Goal: Task Accomplishment & Management: Complete application form

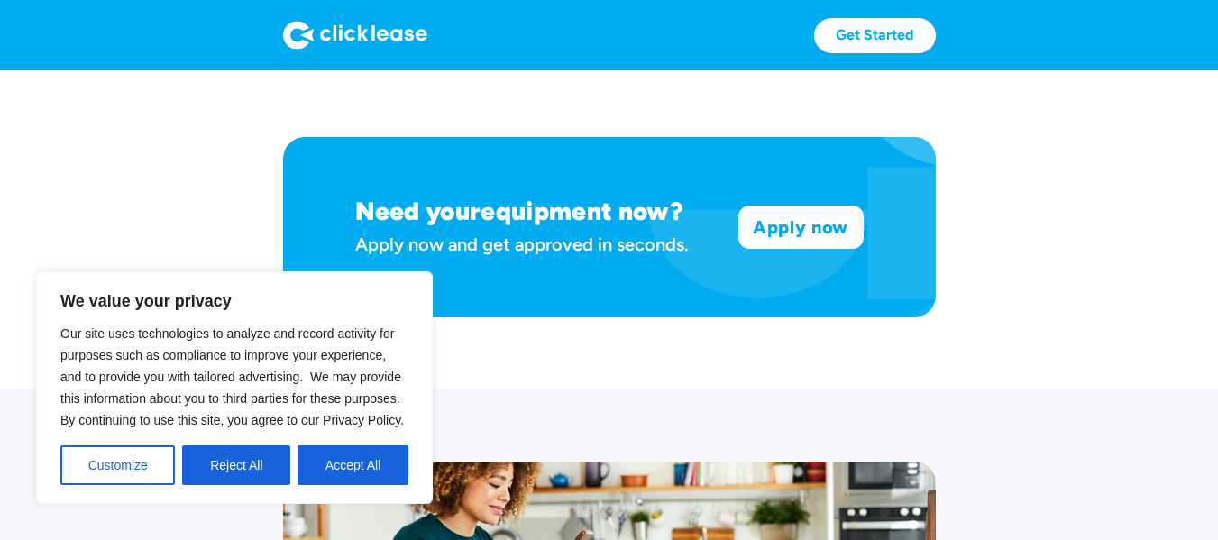
scroll to position [1128, 0]
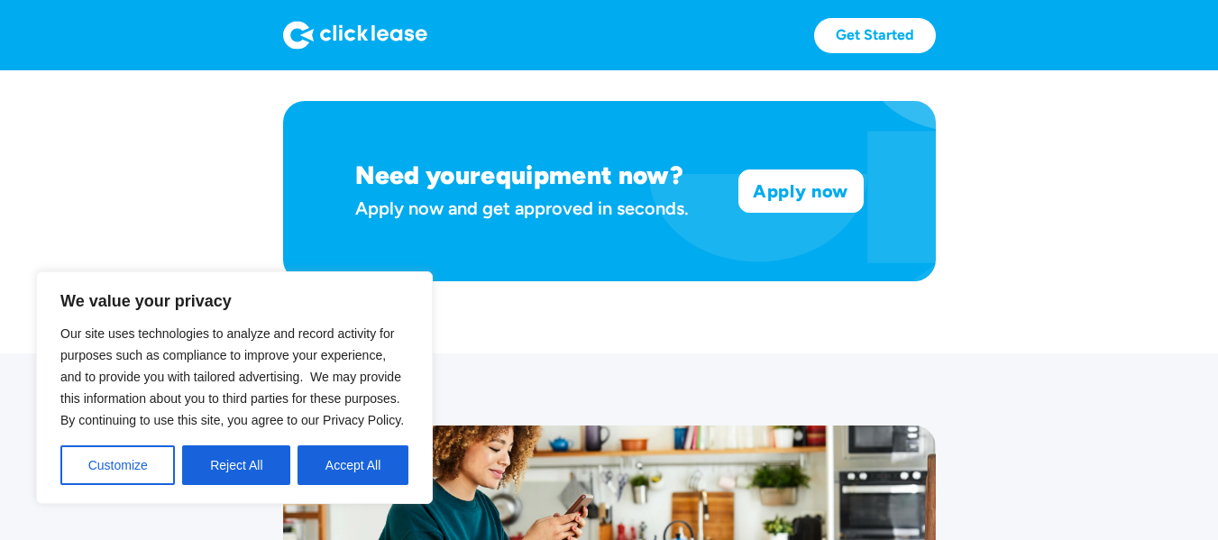
click at [769, 160] on div "Need your equipment now? Apply now and get approved in seconds. Apply now Apply…" at bounding box center [609, 191] width 653 height 180
click at [783, 196] on link "Apply now" at bounding box center [800, 190] width 123 height 41
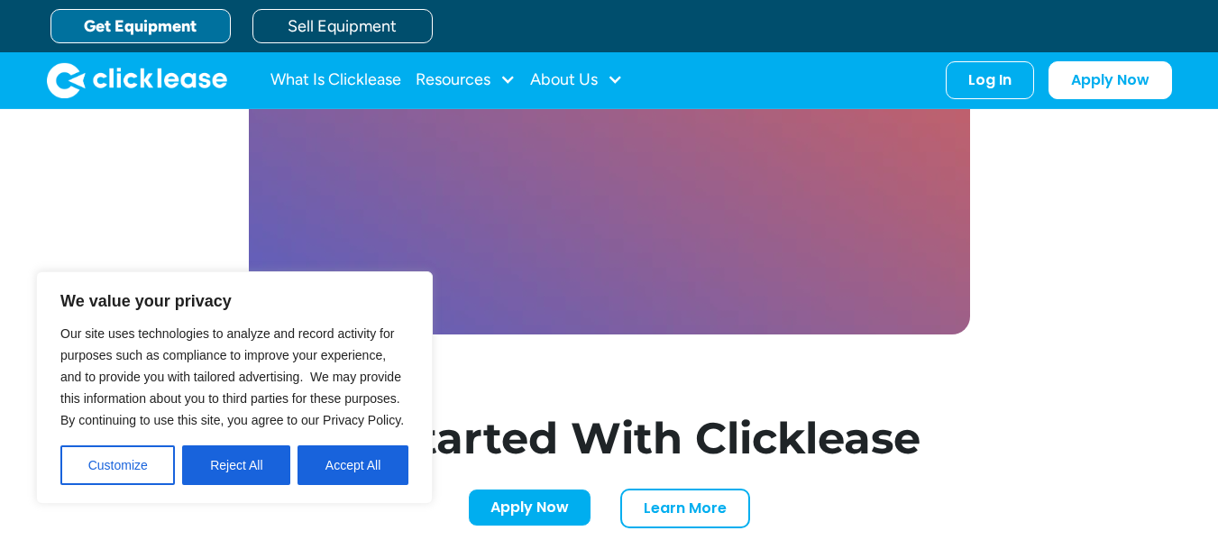
scroll to position [5265, 0]
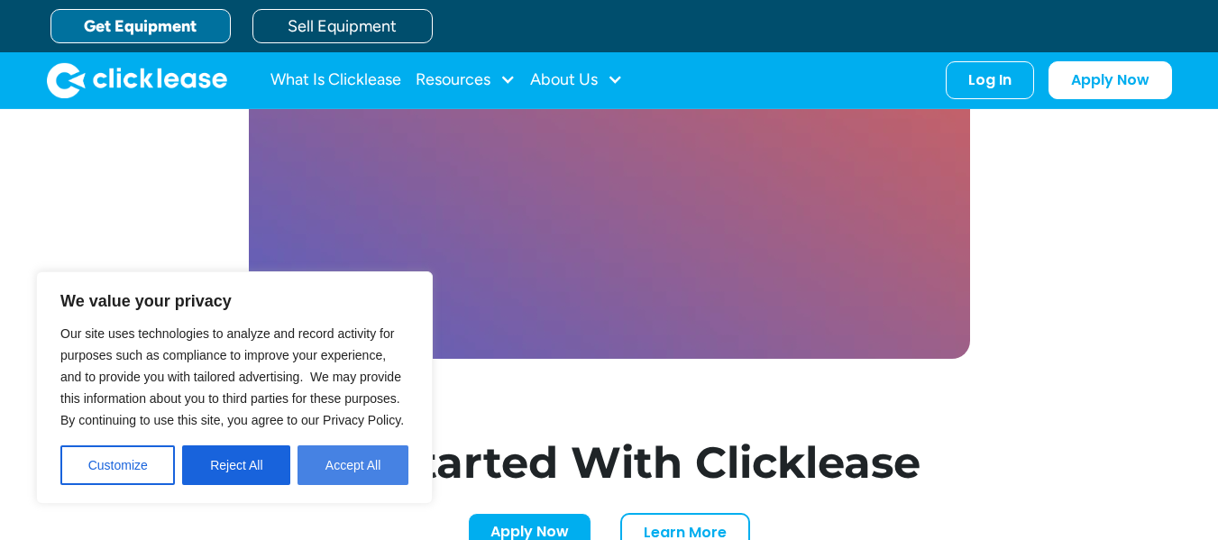
click at [346, 469] on button "Accept All" at bounding box center [352, 465] width 111 height 40
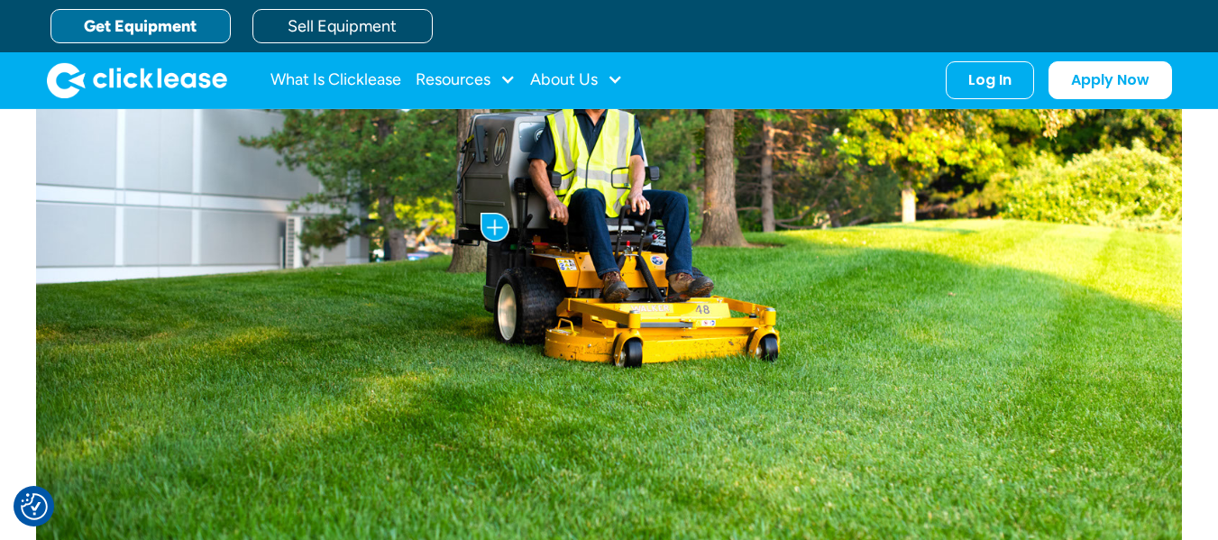
scroll to position [152, 0]
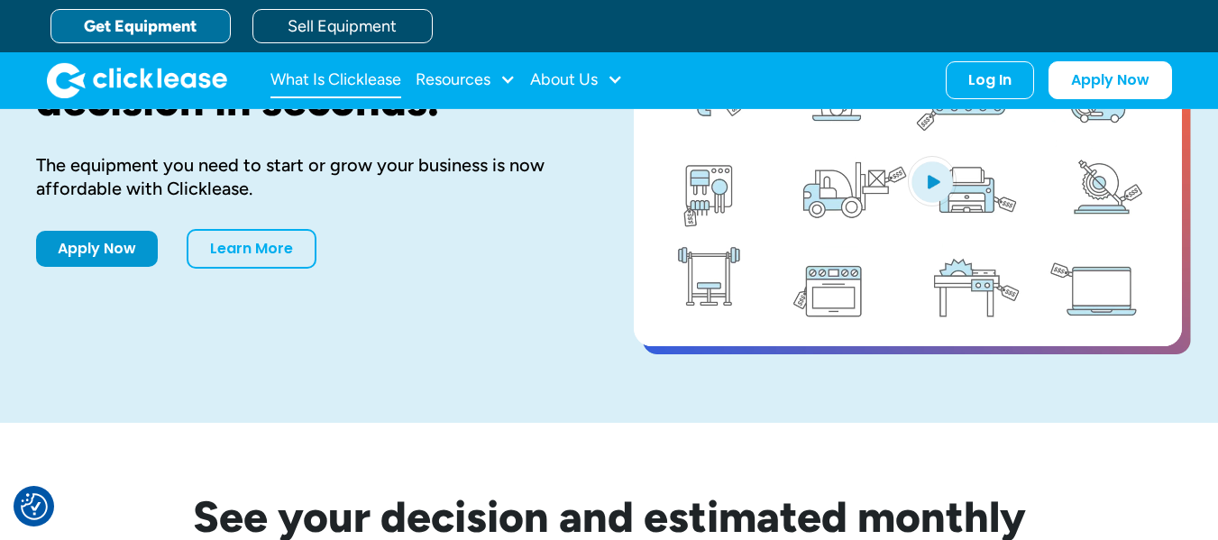
click at [351, 93] on link "What Is Clicklease" at bounding box center [335, 80] width 131 height 36
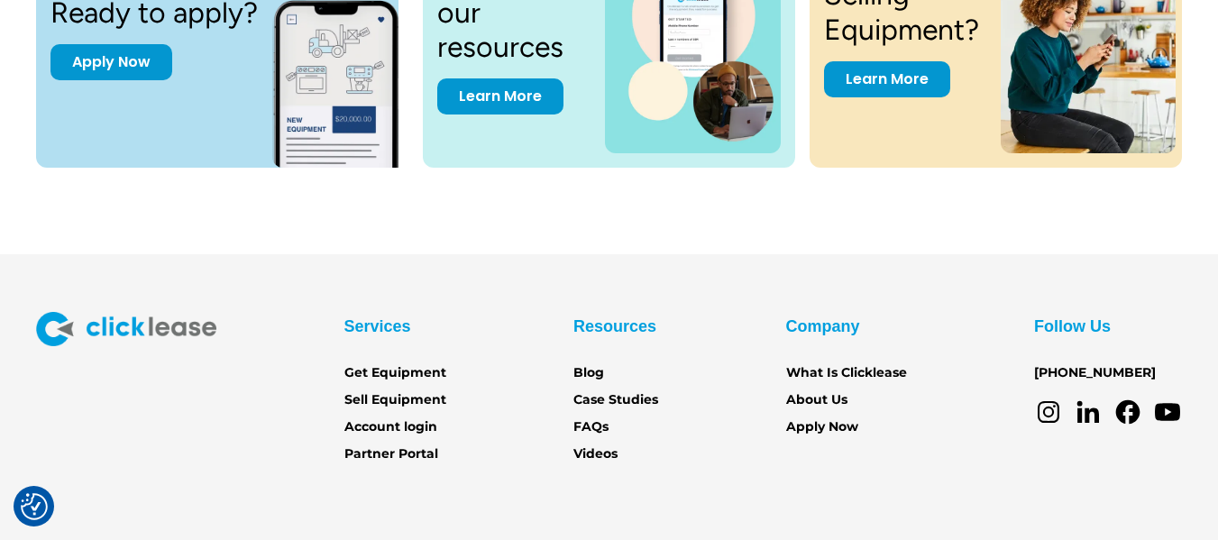
scroll to position [2629, 0]
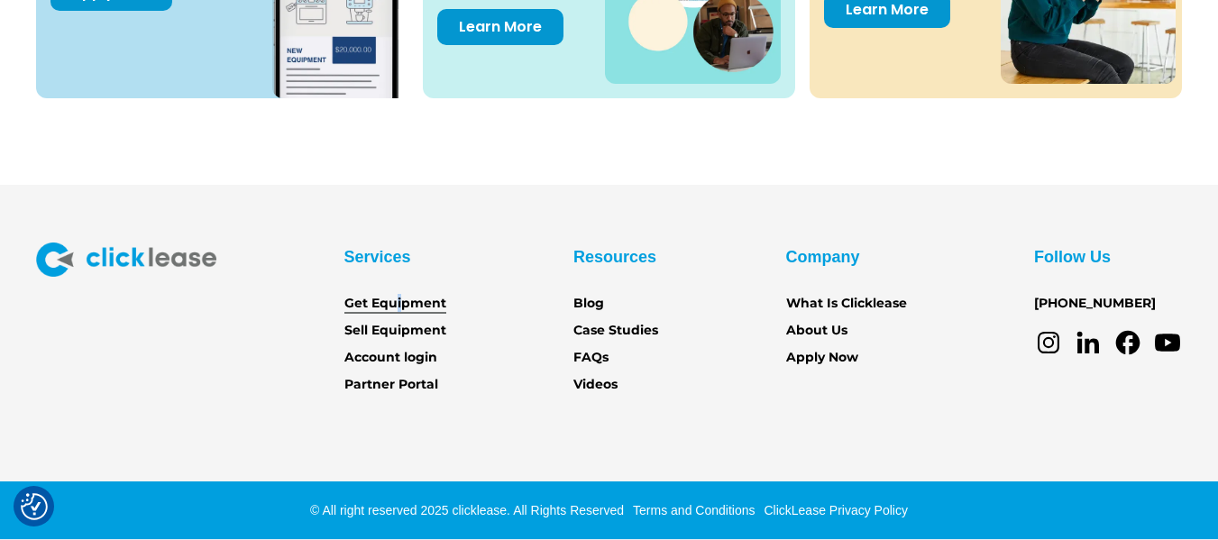
click at [402, 298] on div "Services Get Equipment Sell Equipment Account login Partner Portal" at bounding box center [395, 318] width 102 height 153
click at [402, 298] on link "Get Equipment" at bounding box center [395, 304] width 102 height 20
